Goal: Task Accomplishment & Management: Manage account settings

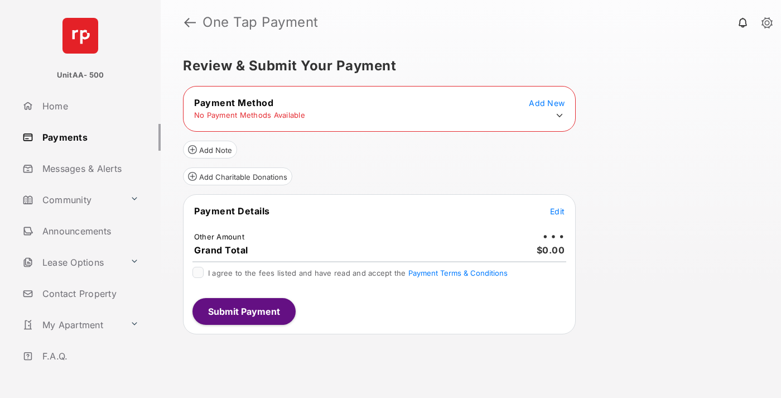
click at [560, 116] on icon at bounding box center [560, 116] width 10 height 10
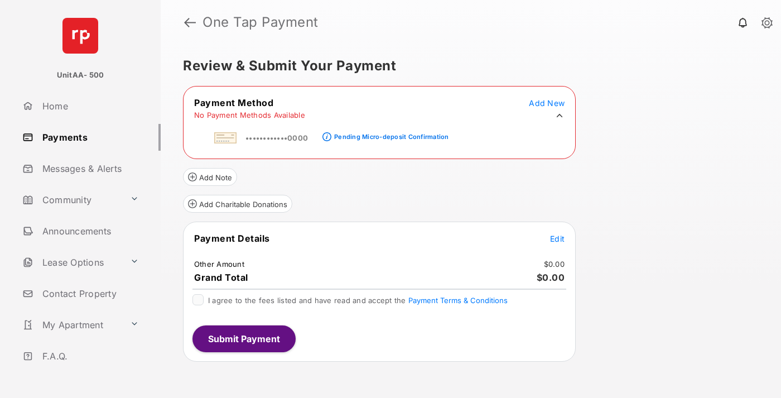
click at [390, 133] on div "Pending Micro-deposit Confirmation" at bounding box center [391, 137] width 114 height 8
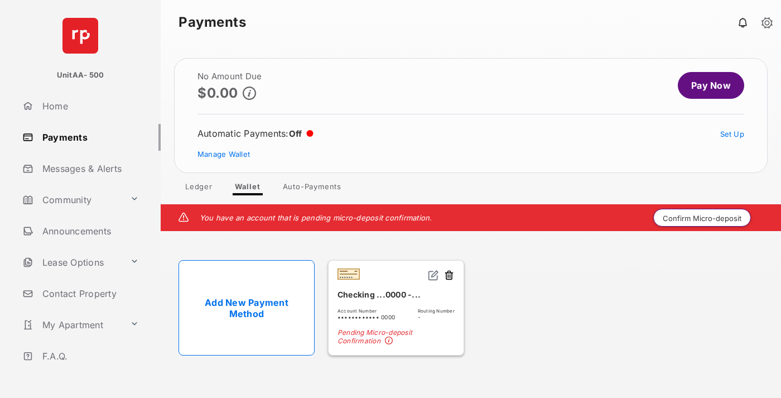
click at [703, 218] on button "Confirm Micro-deposit" at bounding box center [703, 218] width 98 height 18
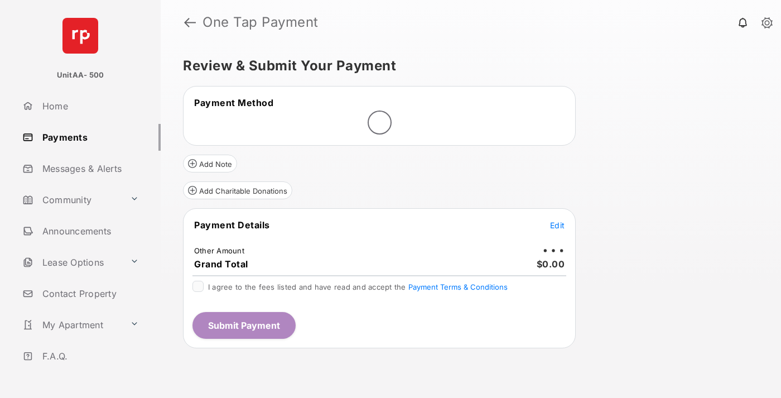
click at [558, 225] on span "Edit" at bounding box center [557, 224] width 15 height 9
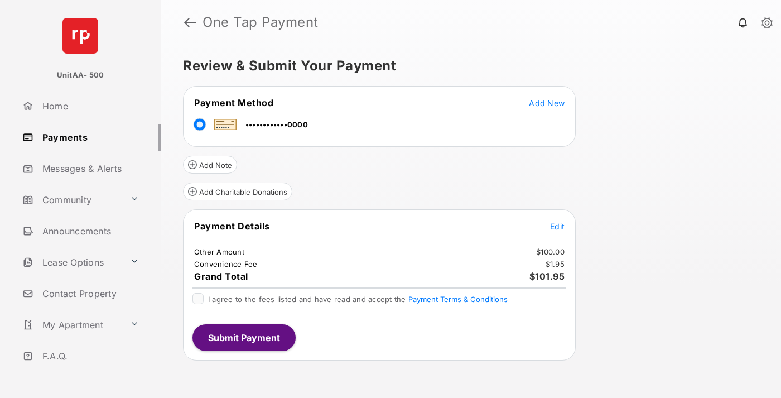
click at [558, 226] on span "Edit" at bounding box center [557, 226] width 15 height 9
click at [243, 337] on button "Submit Payment" at bounding box center [244, 337] width 103 height 27
